Goal: Navigation & Orientation: Find specific page/section

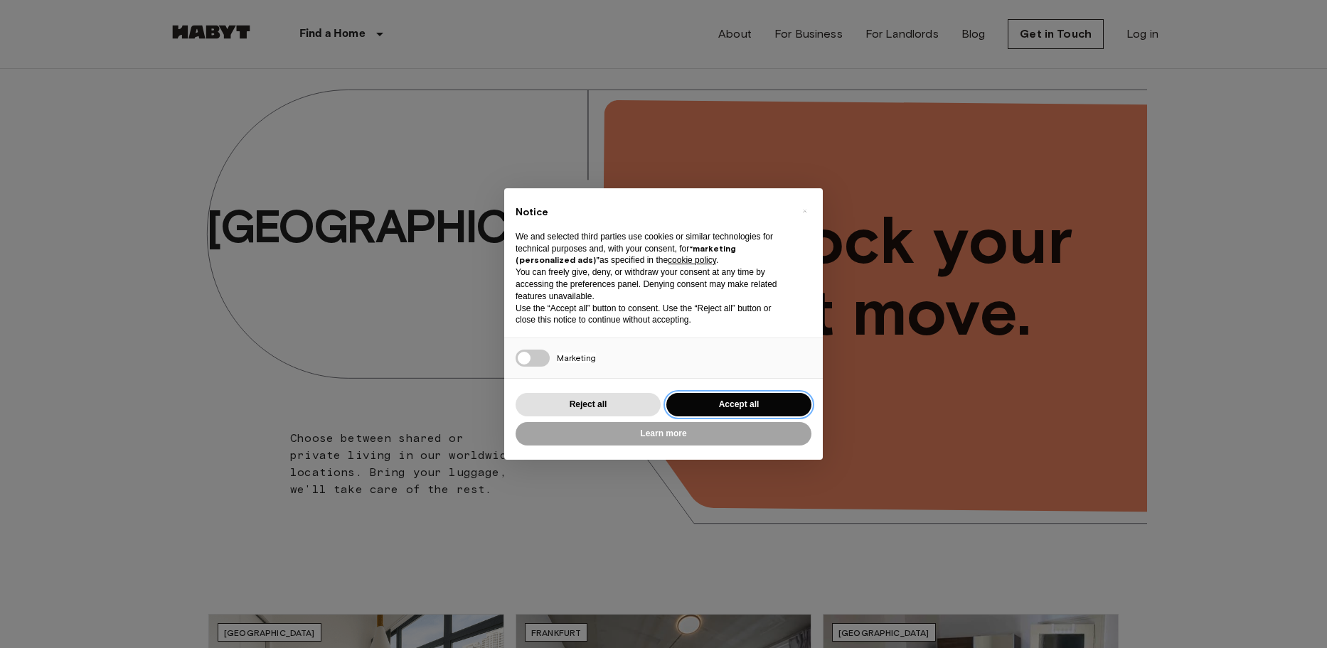
click at [712, 404] on button "Accept all" at bounding box center [738, 404] width 145 height 23
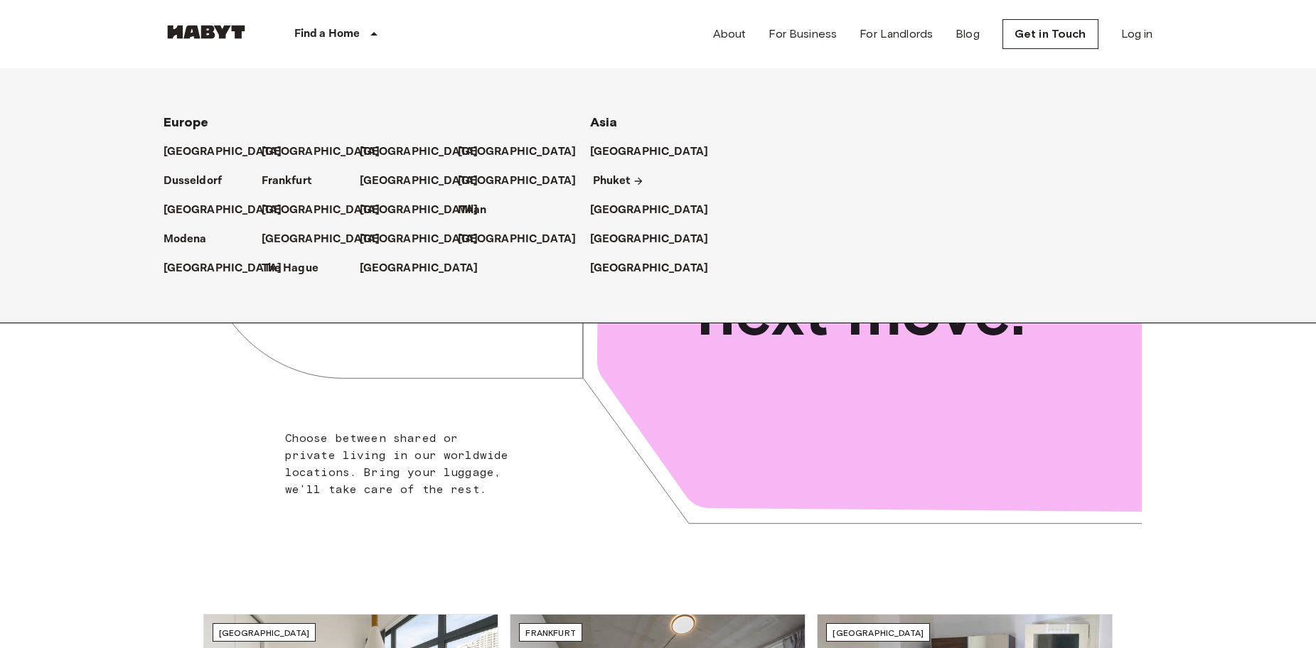
click at [603, 184] on p "Phuket" at bounding box center [612, 181] width 38 height 17
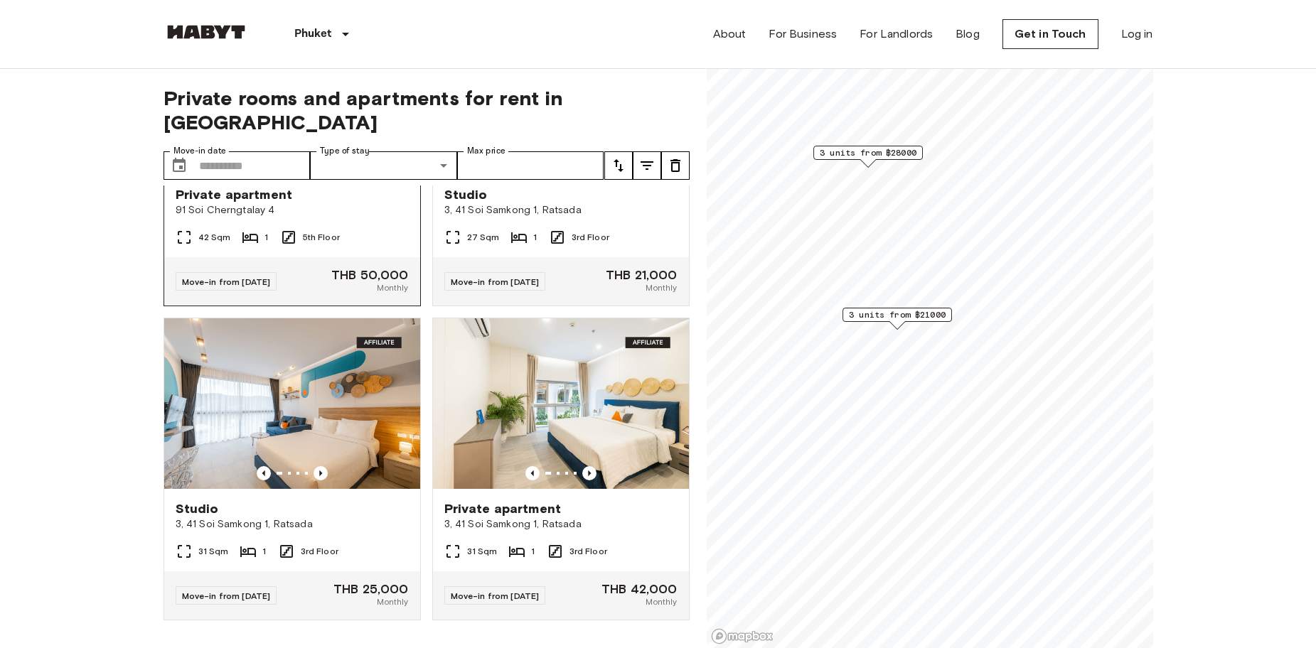
scroll to position [515, 0]
click at [224, 21] on div "[GEOGRAPHIC_DATA] [GEOGRAPHIC_DATA] [GEOGRAPHIC_DATA] [GEOGRAPHIC_DATA] [GEOGRA…" at bounding box center [282, 34] width 237 height 68
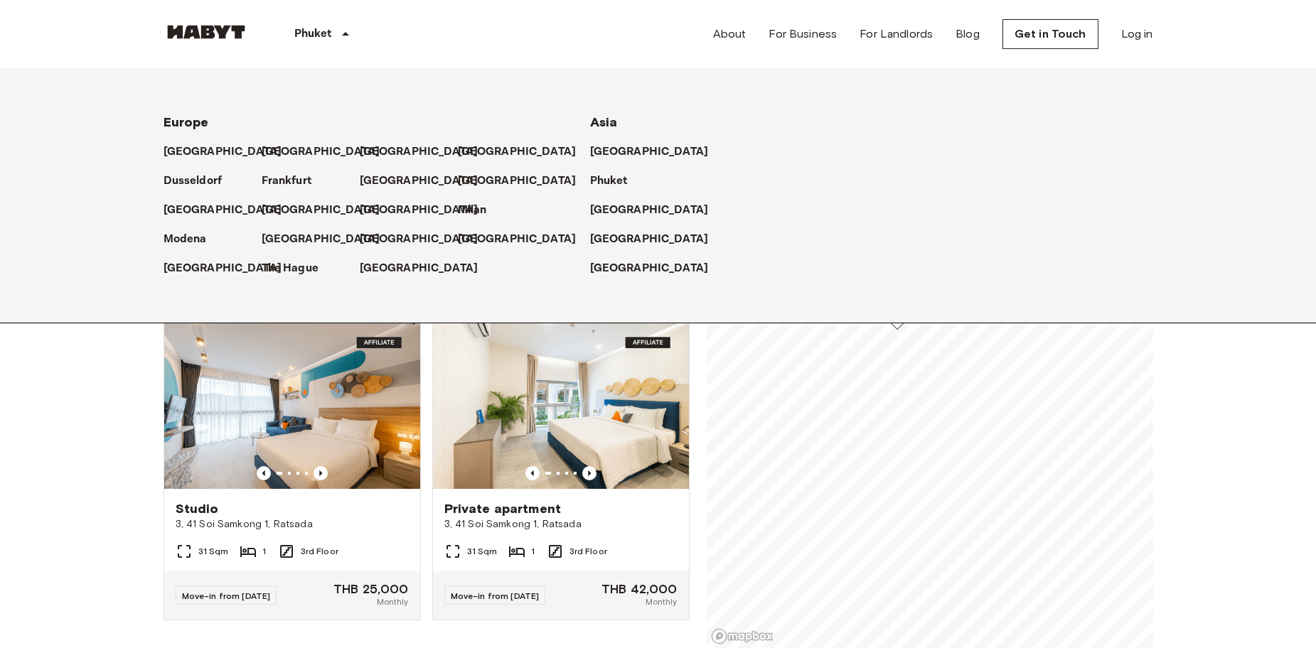
click at [324, 41] on p "Phuket" at bounding box center [313, 34] width 38 height 17
click at [741, 37] on link "About" at bounding box center [729, 34] width 33 height 17
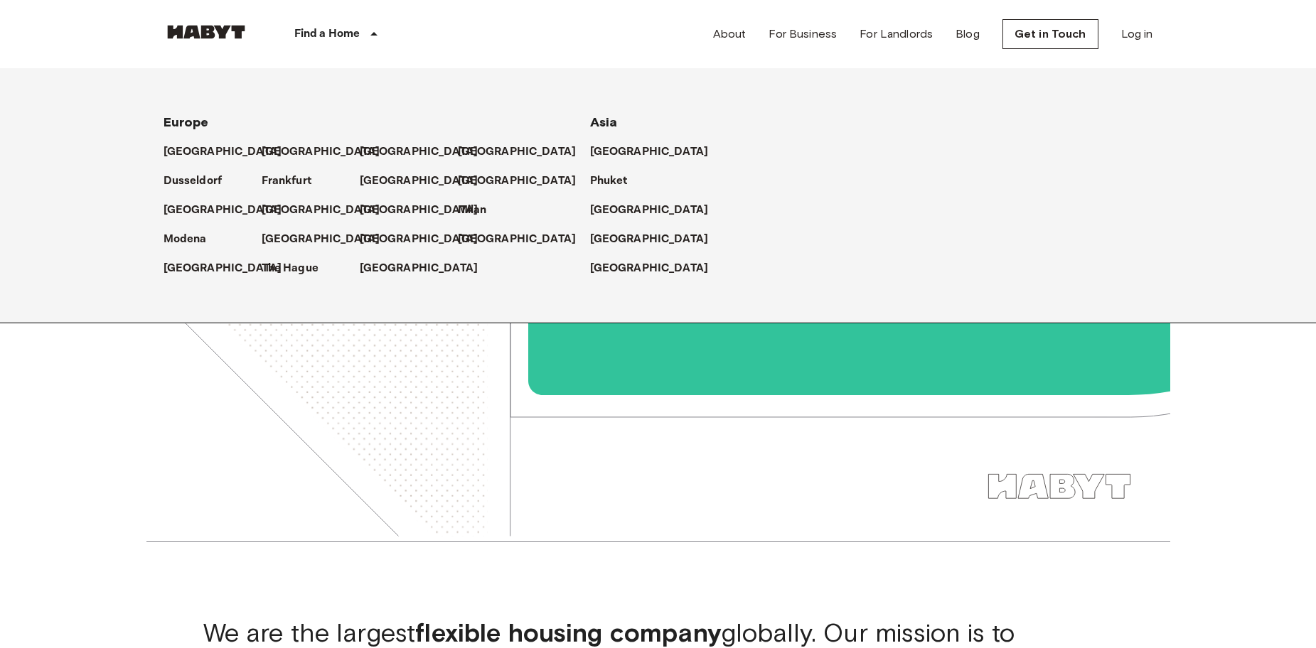
click at [370, 41] on icon at bounding box center [373, 34] width 17 height 17
